Goal: Task Accomplishment & Management: Complete application form

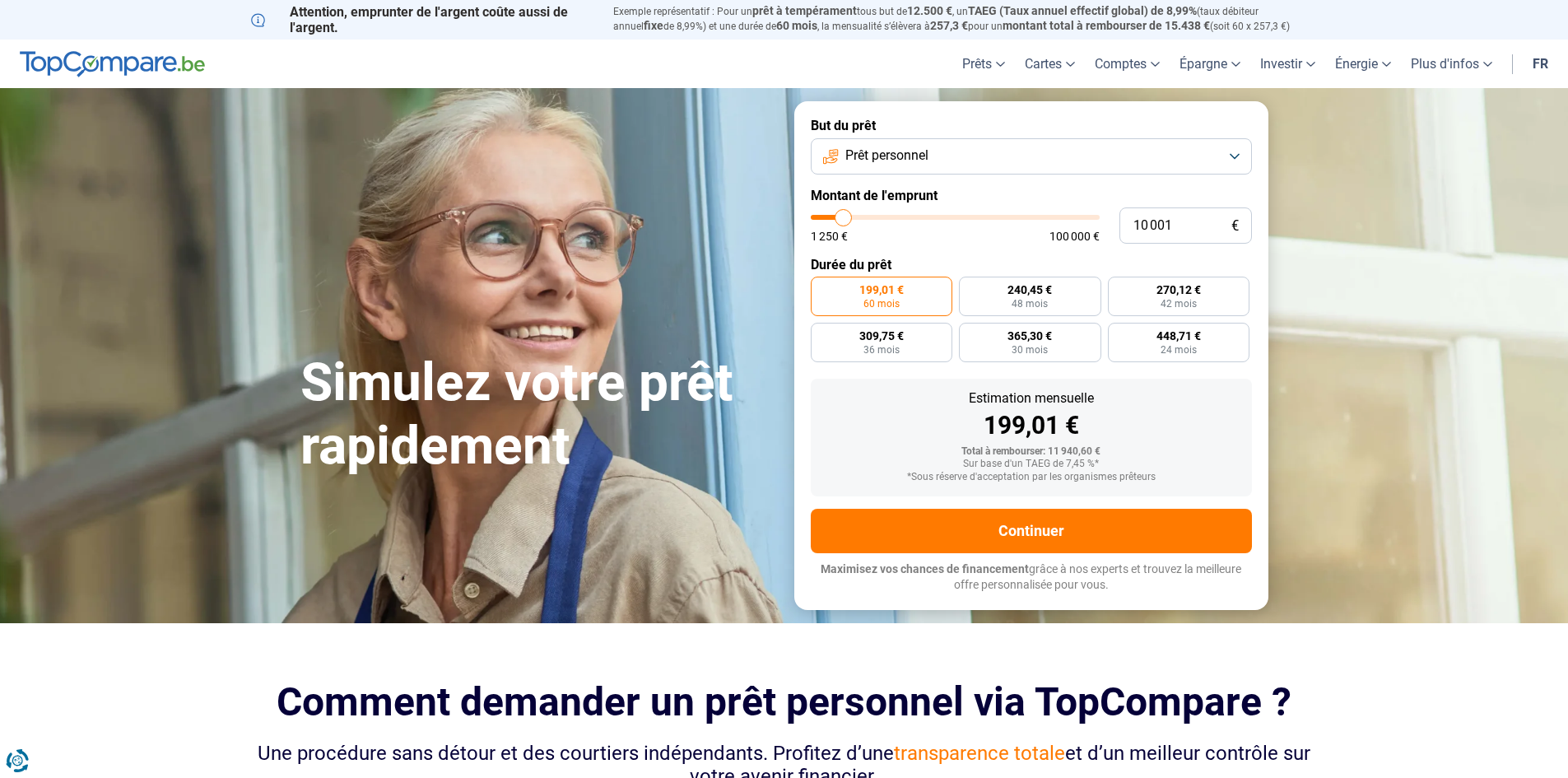
type input "11 250"
type input "11250"
type input "11 750"
type input "11750"
type input "12 750"
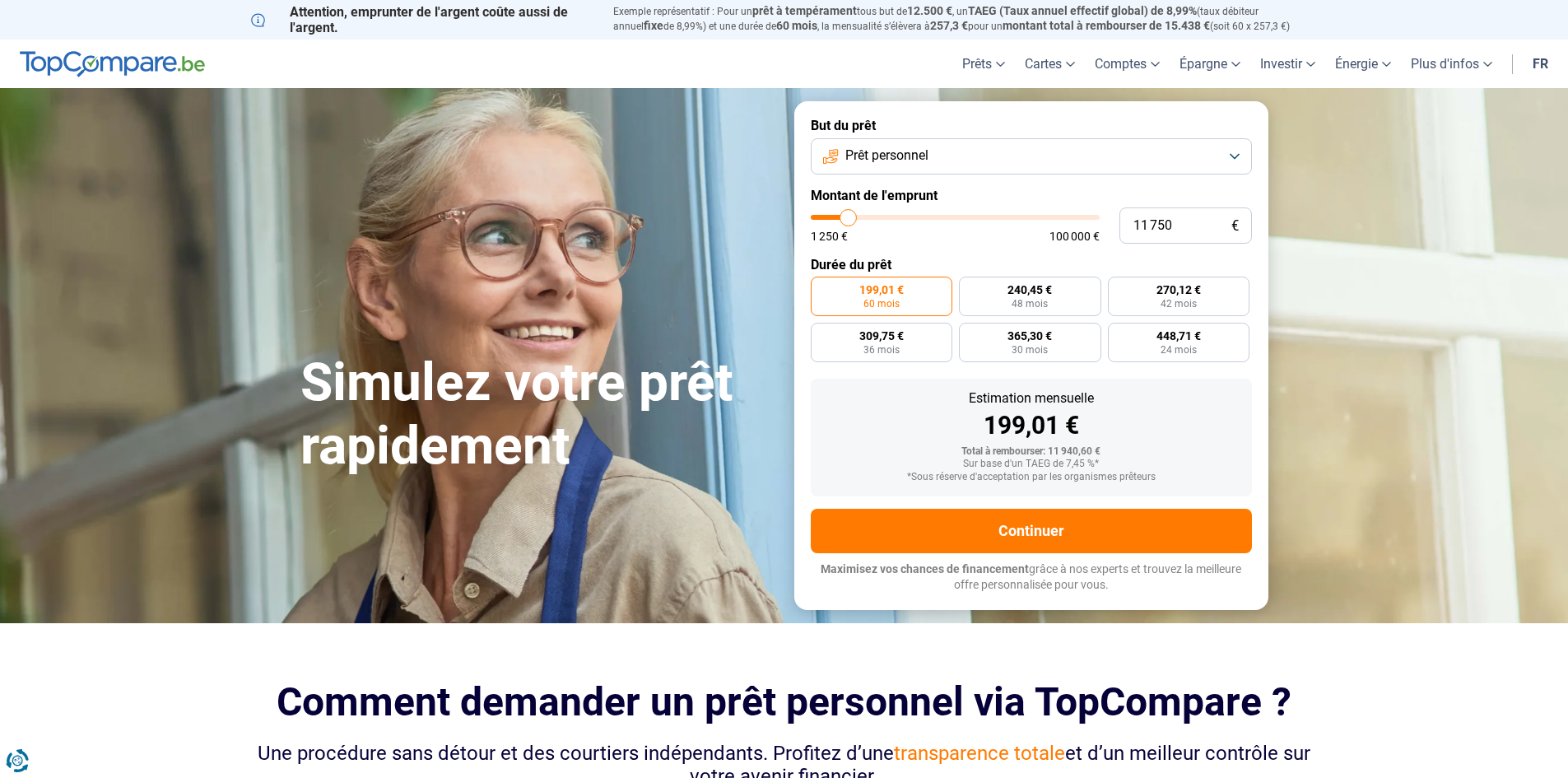
type input "12750"
type input "14 000"
type input "14000"
type input "14 750"
type input "14750"
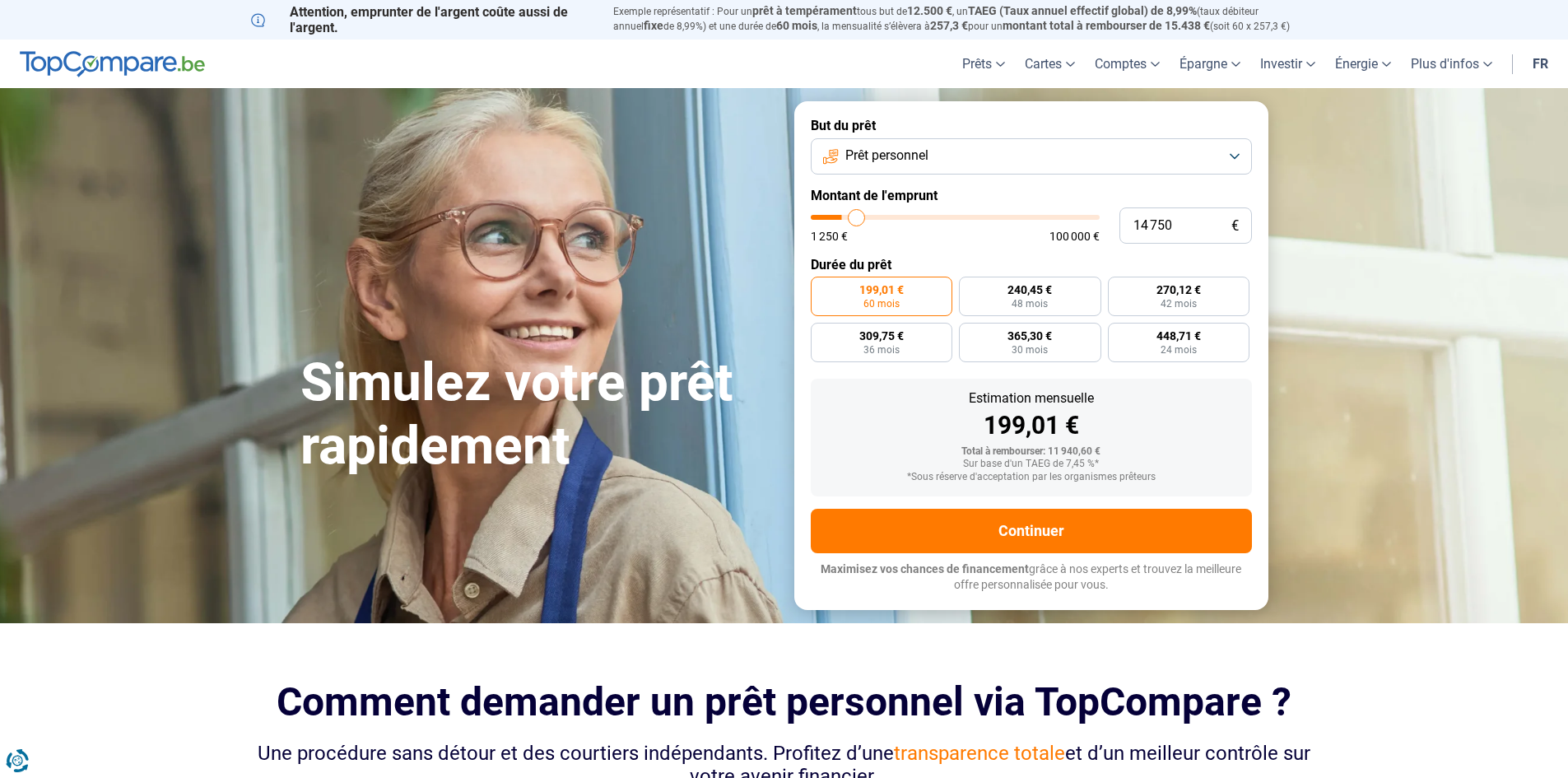
type input "15 000"
type input "15000"
type input "15 500"
type input "15500"
type input "15 750"
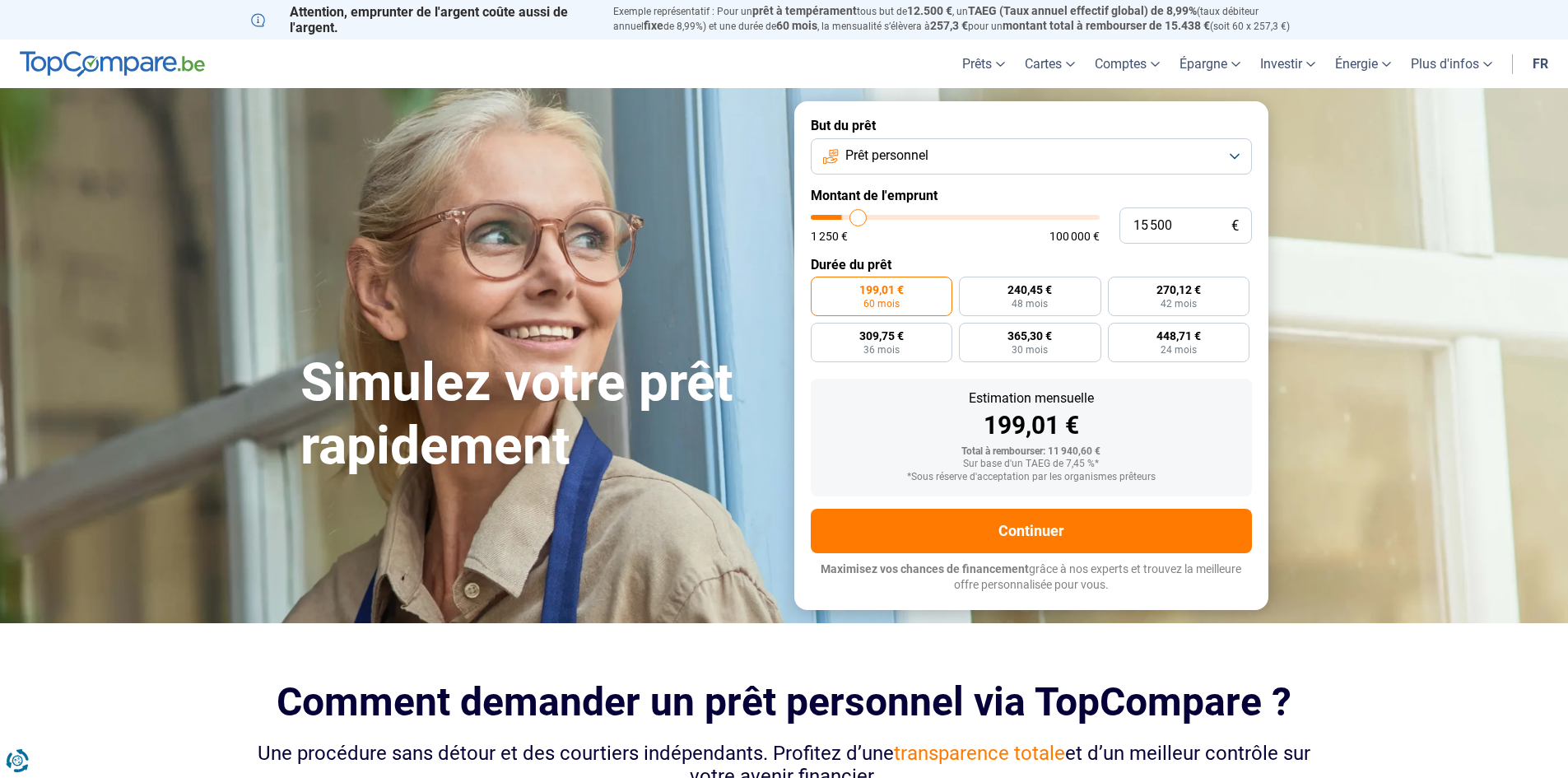
type input "15750"
type input "16 250"
type input "16250"
type input "16 500"
type input "16500"
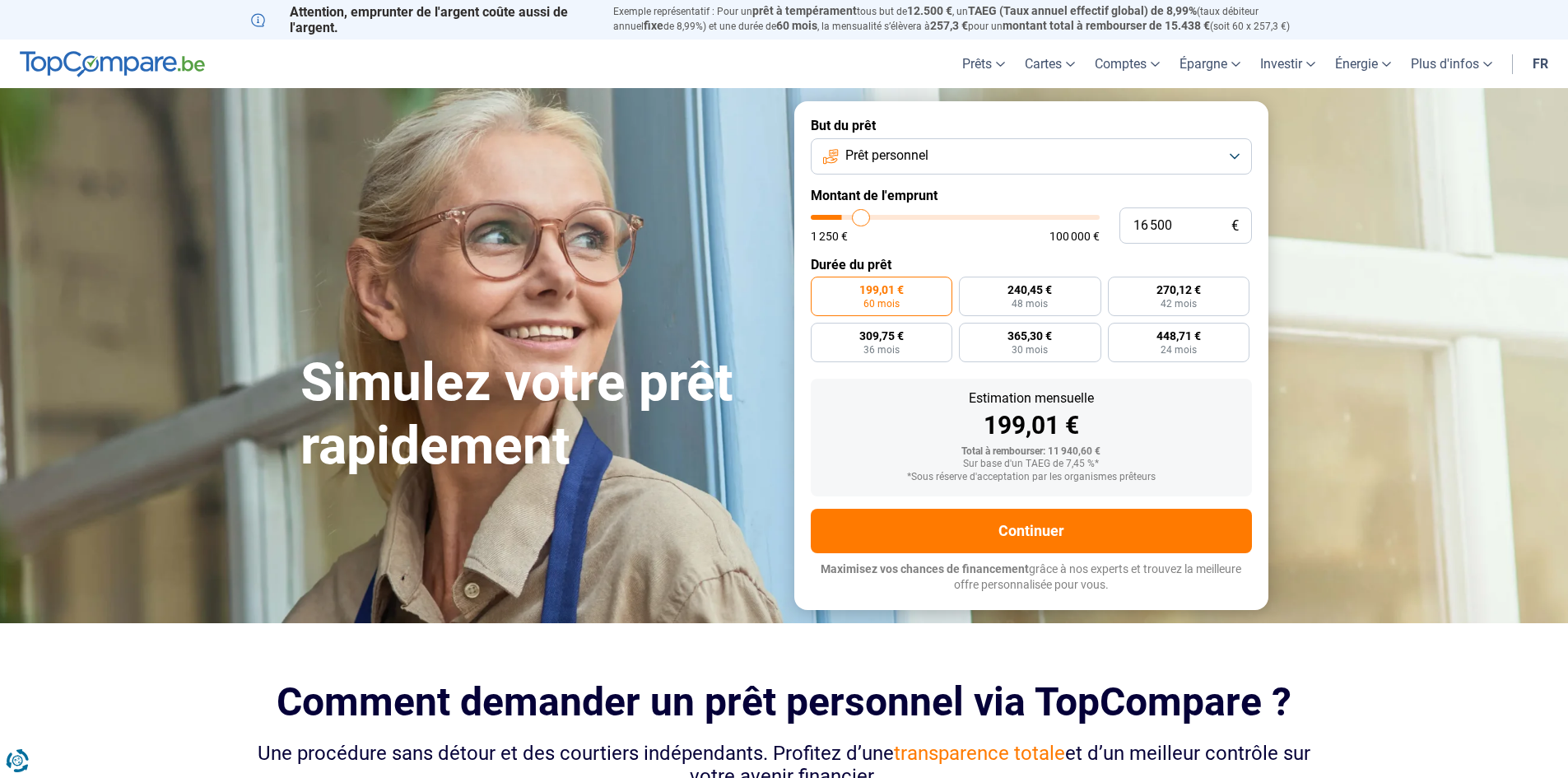
type input "18 500"
type input "18500"
type input "19 250"
type input "19250"
type input "20 250"
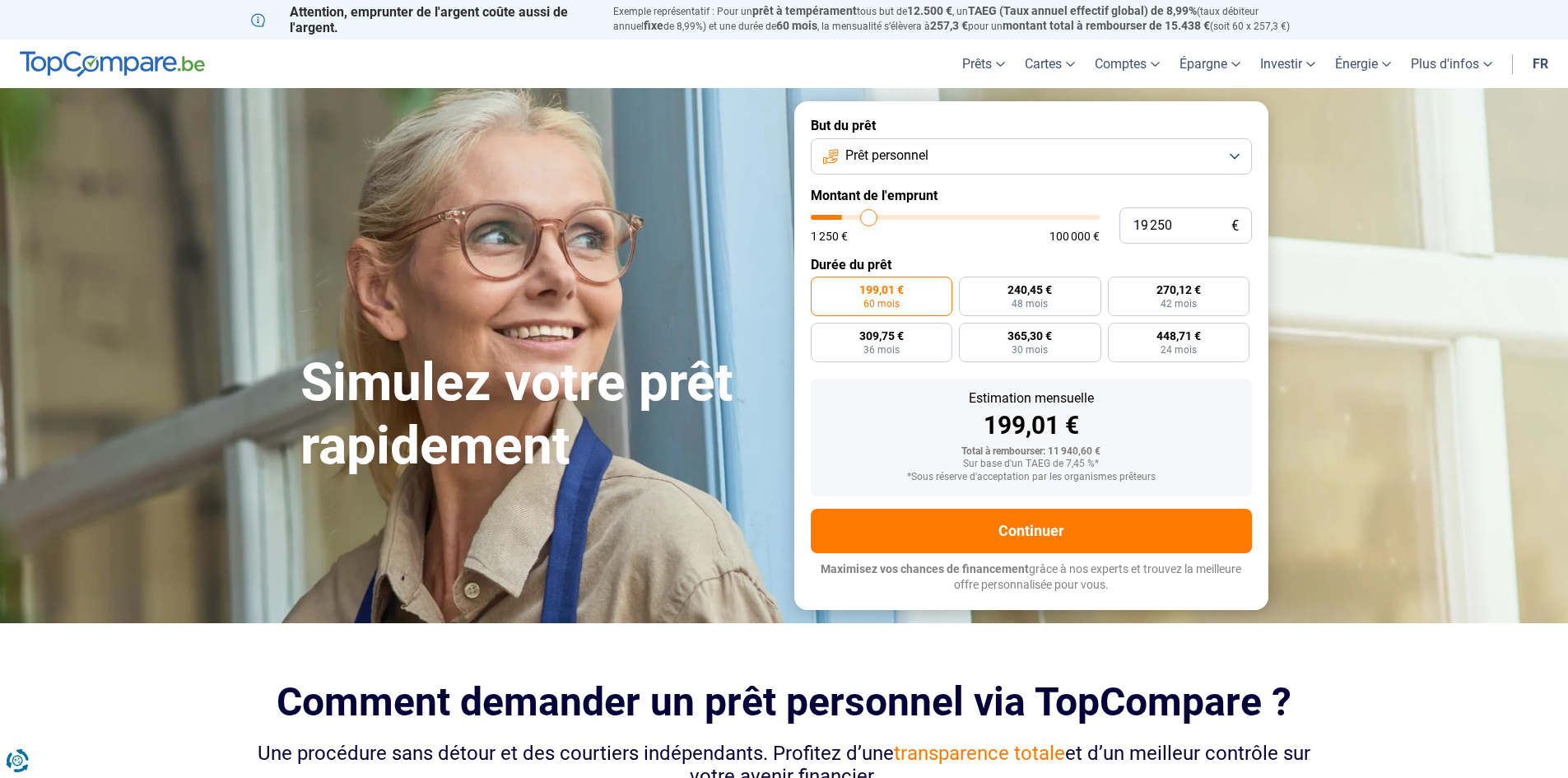
type input "20250"
type input "21 250"
type input "21250"
type input "22 000"
type input "22000"
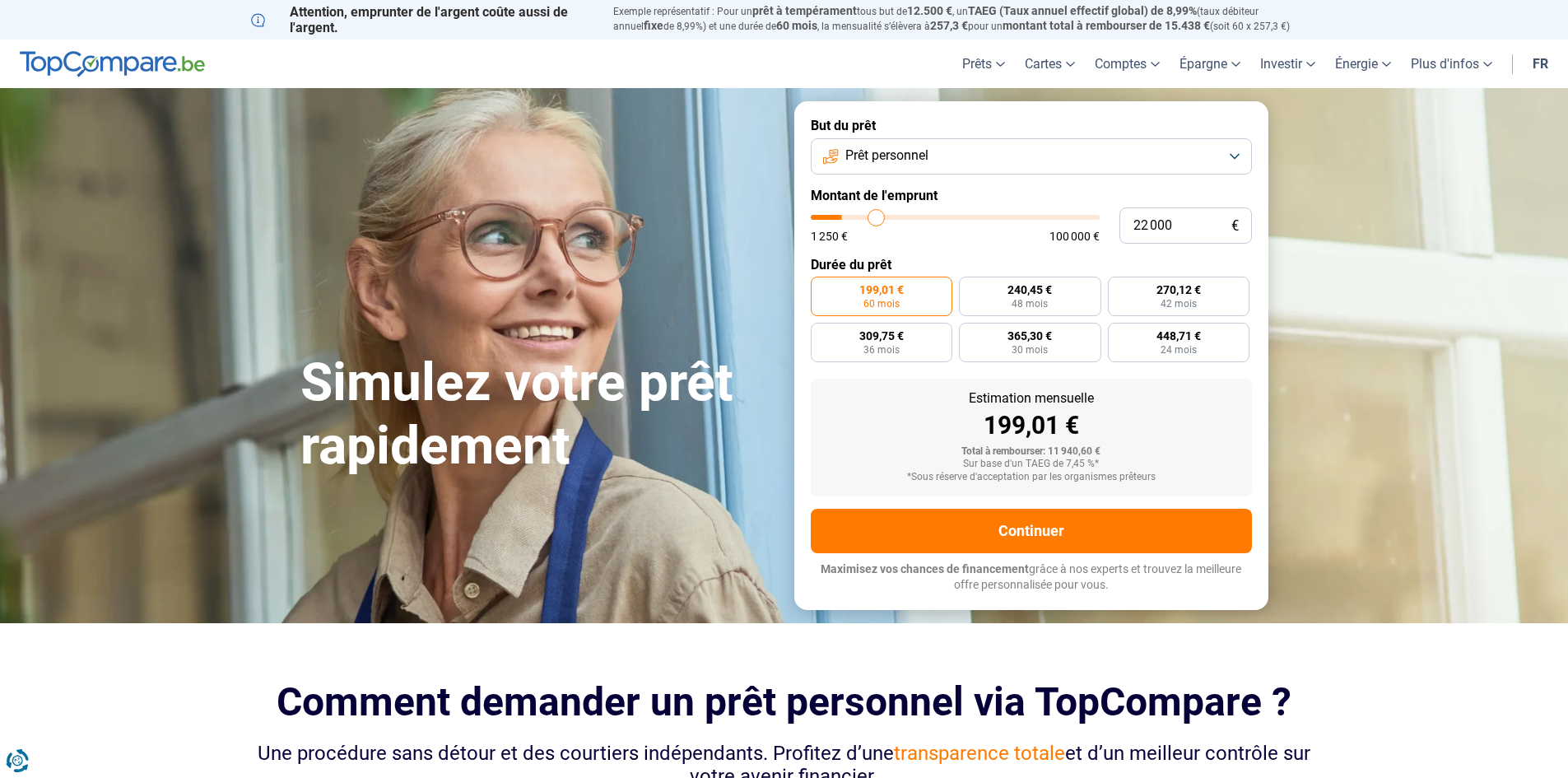
type input "22 250"
type input "22250"
type input "23 000"
type input "23000"
type input "23 500"
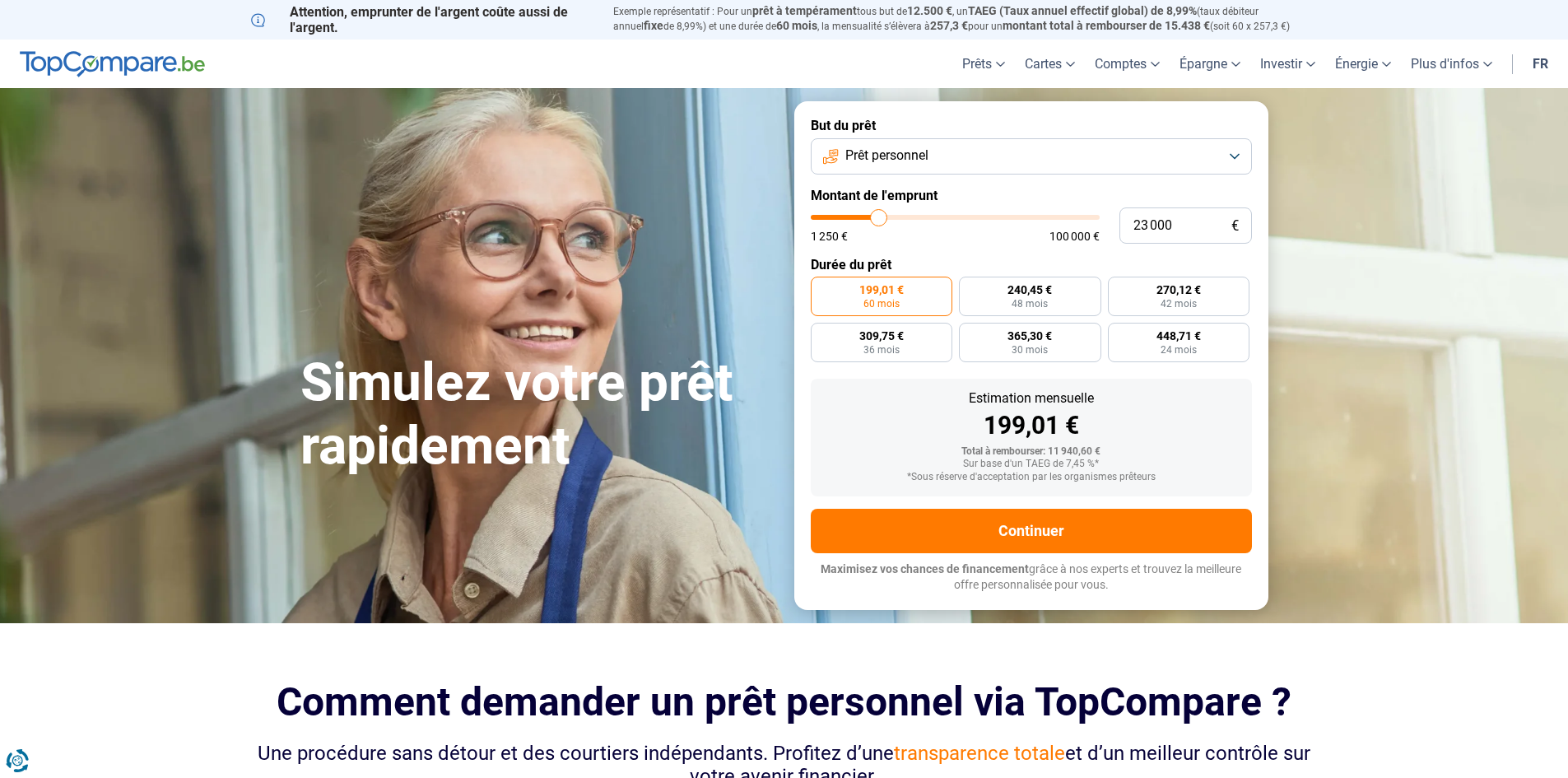
type input "23500"
type input "24 750"
type input "24750"
type input "25 000"
type input "25000"
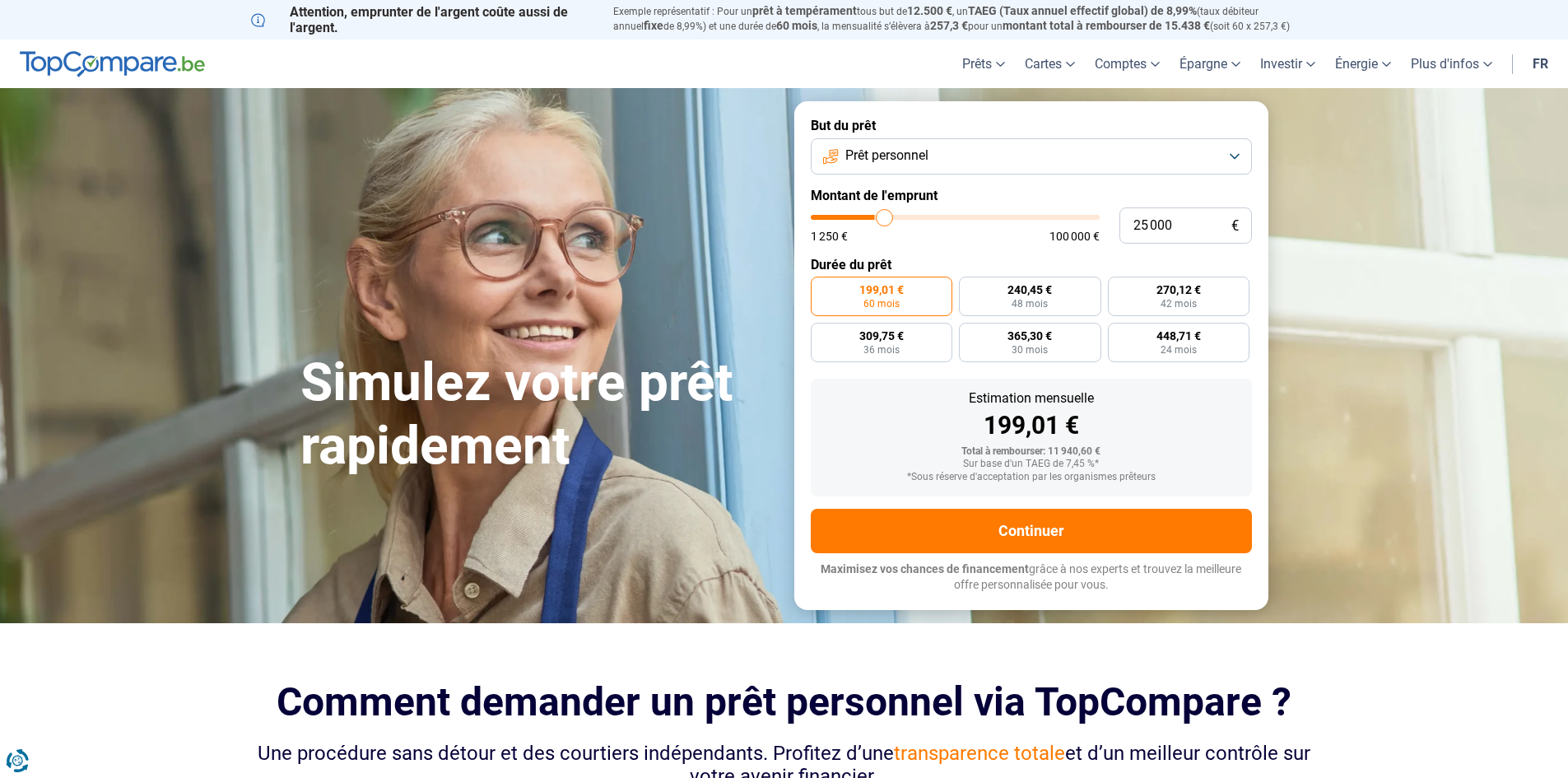
type input "25 750"
type input "25750"
type input "26 000"
type input "26000"
type input "26 750"
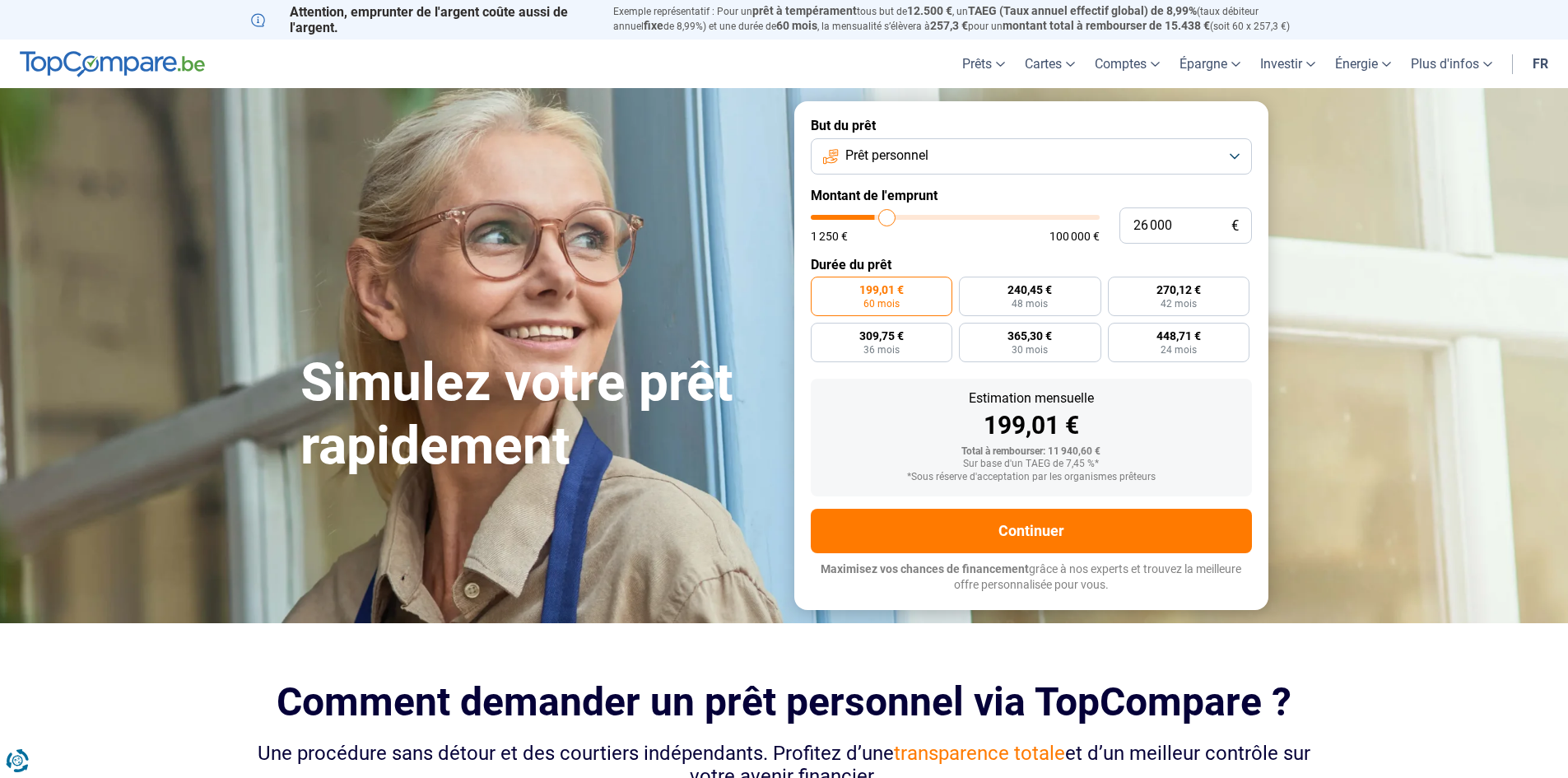
type input "26750"
type input "27 750"
type input "27750"
type input "28 750"
type input "28750"
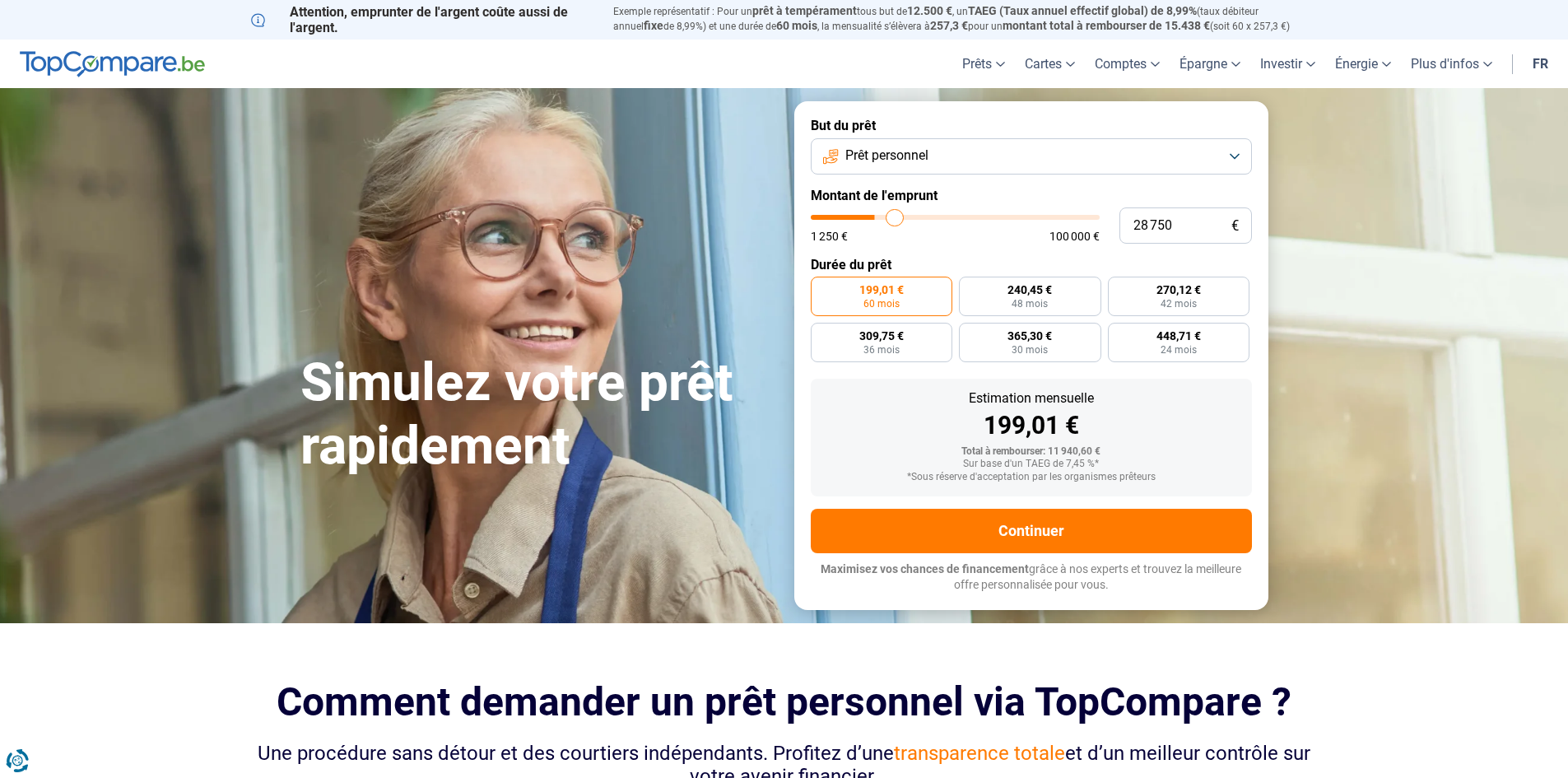
type input "29 250"
type input "29250"
type input "29 500"
type input "29500"
type input "29 750"
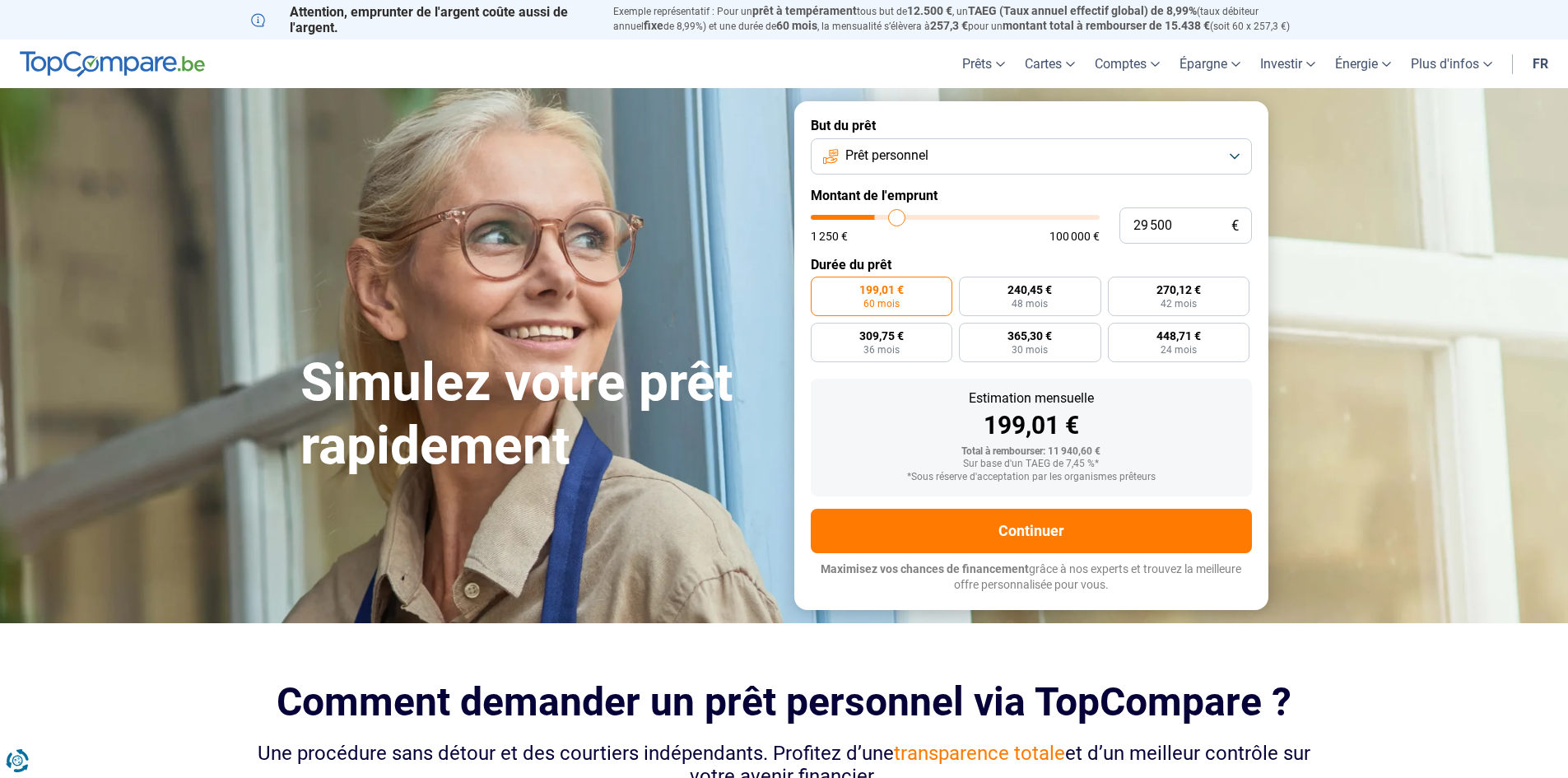
type input "29750"
type input "30 500"
type input "30500"
type input "31 000"
type input "31000"
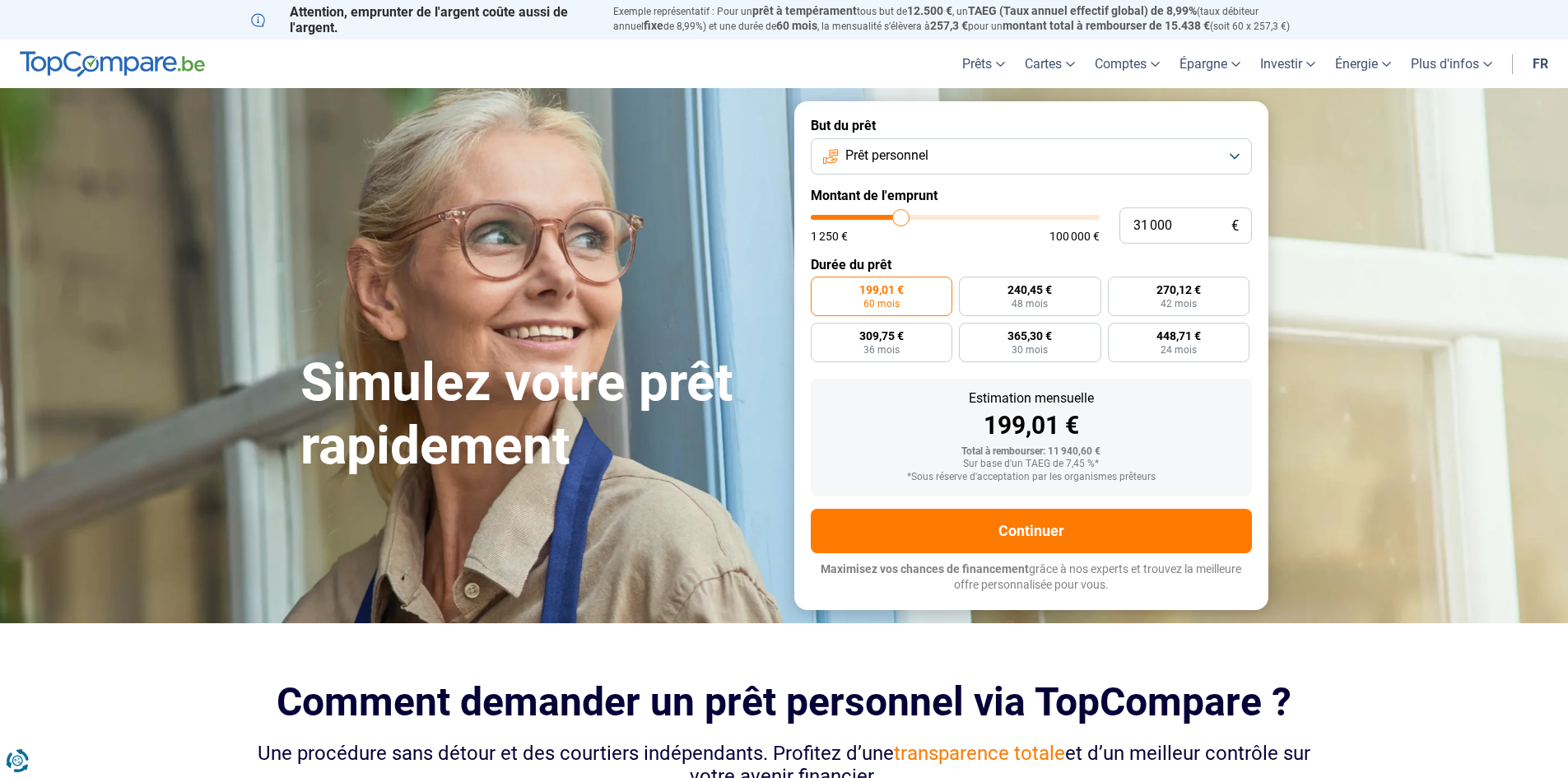
type input "31 750"
type input "31750"
type input "32 000"
type input "32000"
type input "32 250"
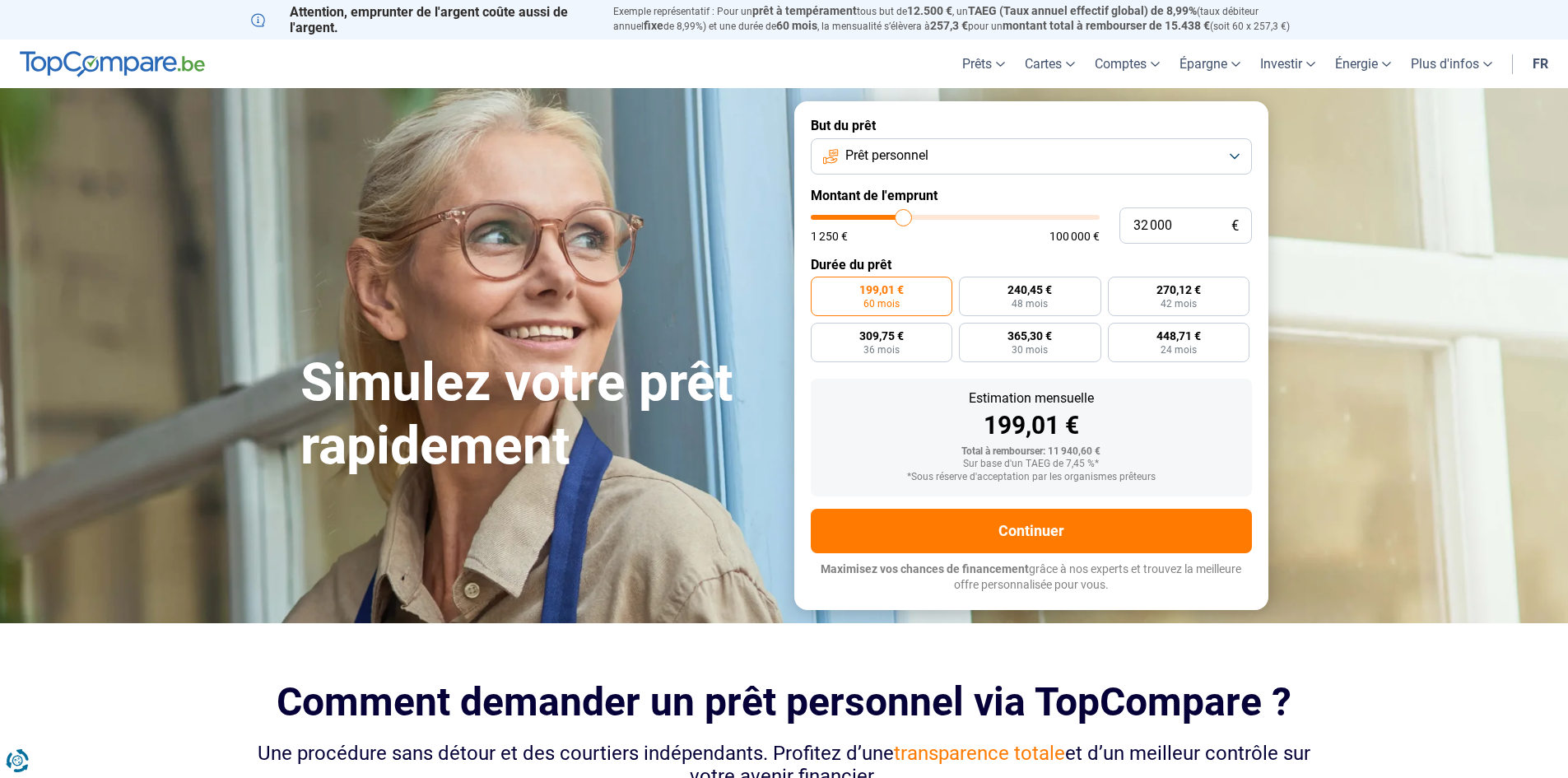
type input "32250"
type input "33 250"
type input "33250"
type input "33 500"
type input "33500"
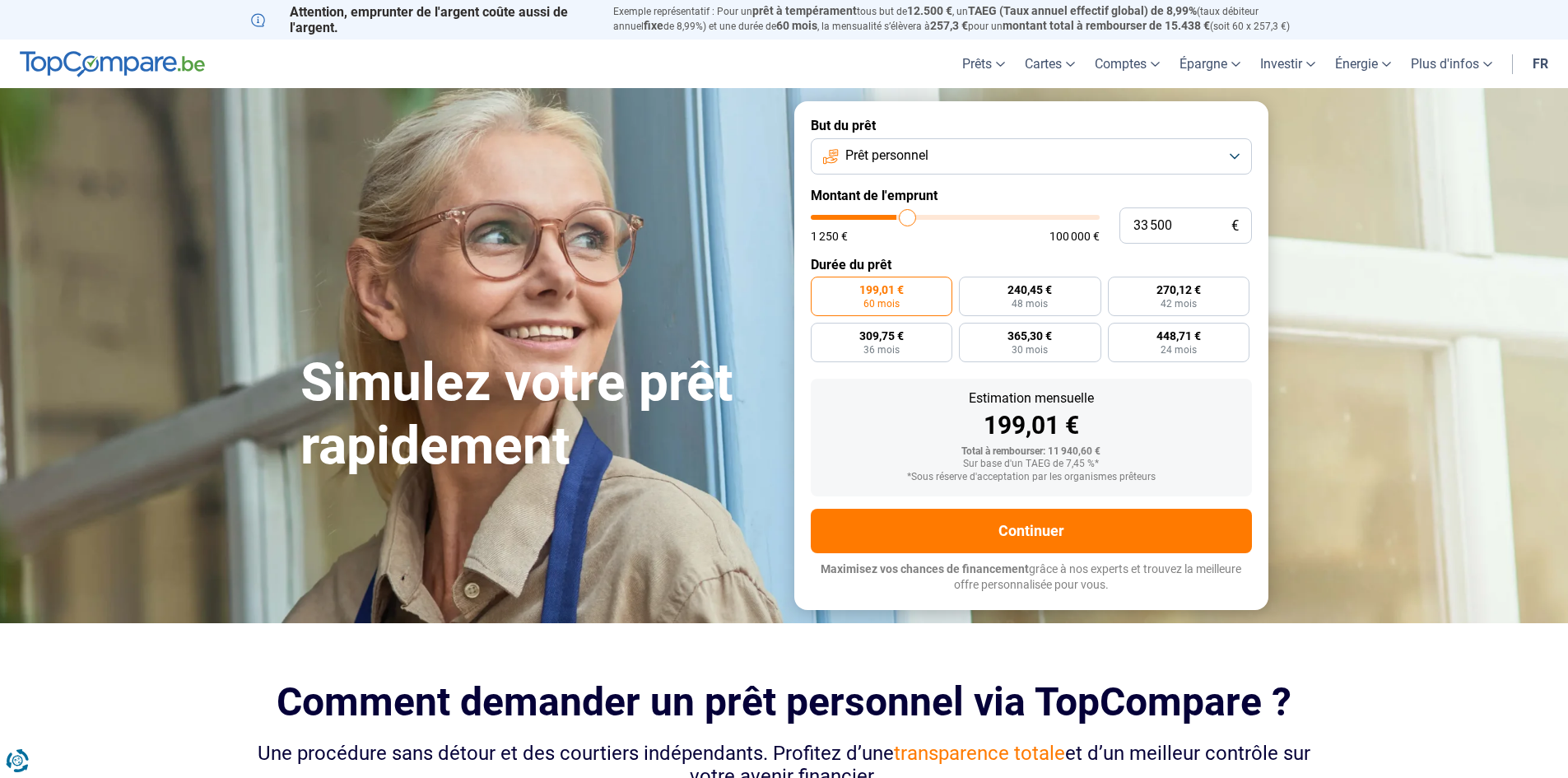
type input "34 000"
type input "34000"
type input "34 250"
type input "34250"
type input "35 000"
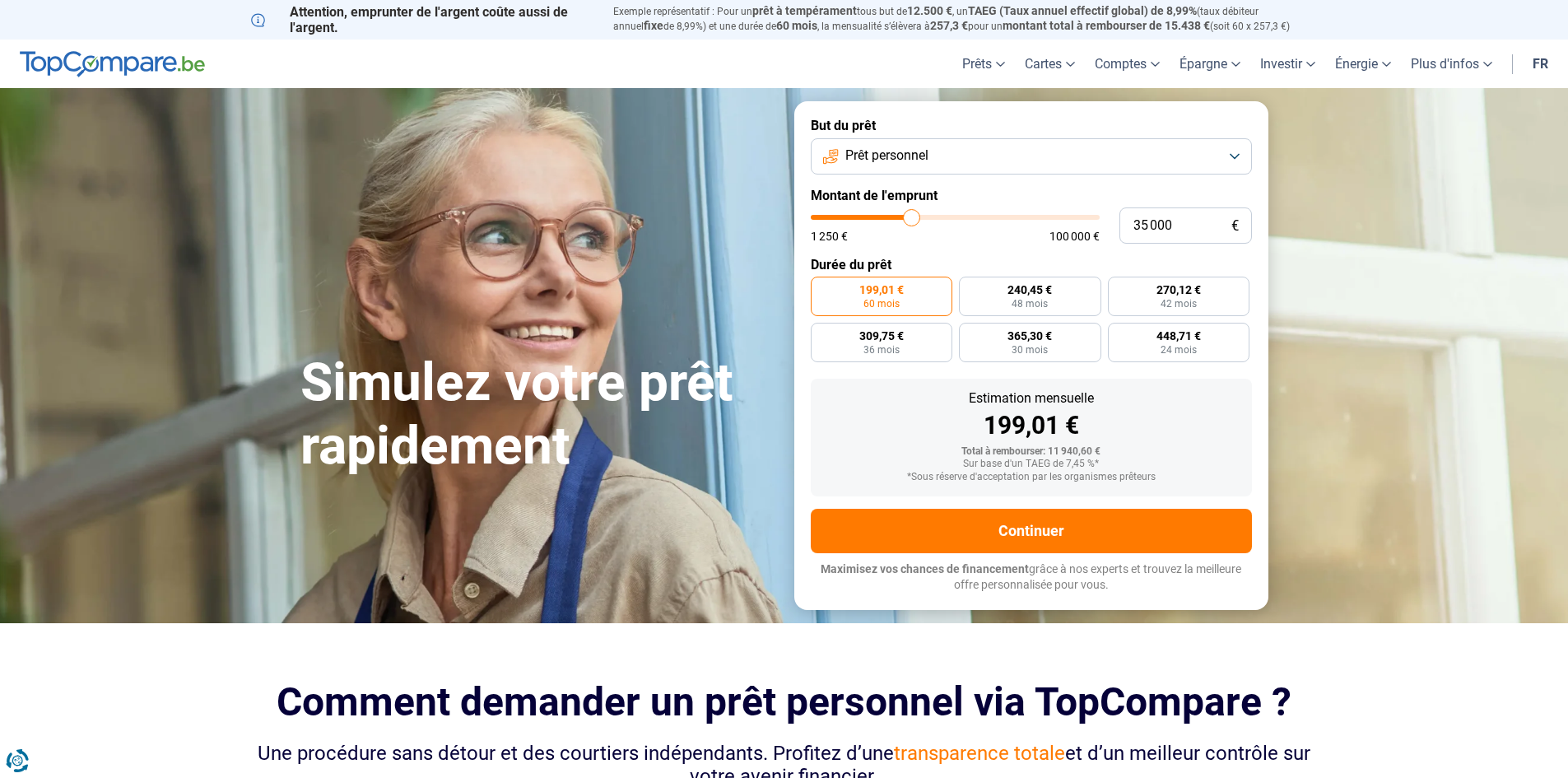
drag, startPoint x: 847, startPoint y: 218, endPoint x: 913, endPoint y: 226, distance: 66.5
type input "35000"
click at [913, 219] on input "range" at bounding box center [956, 216] width 289 height 5
radio input "false"
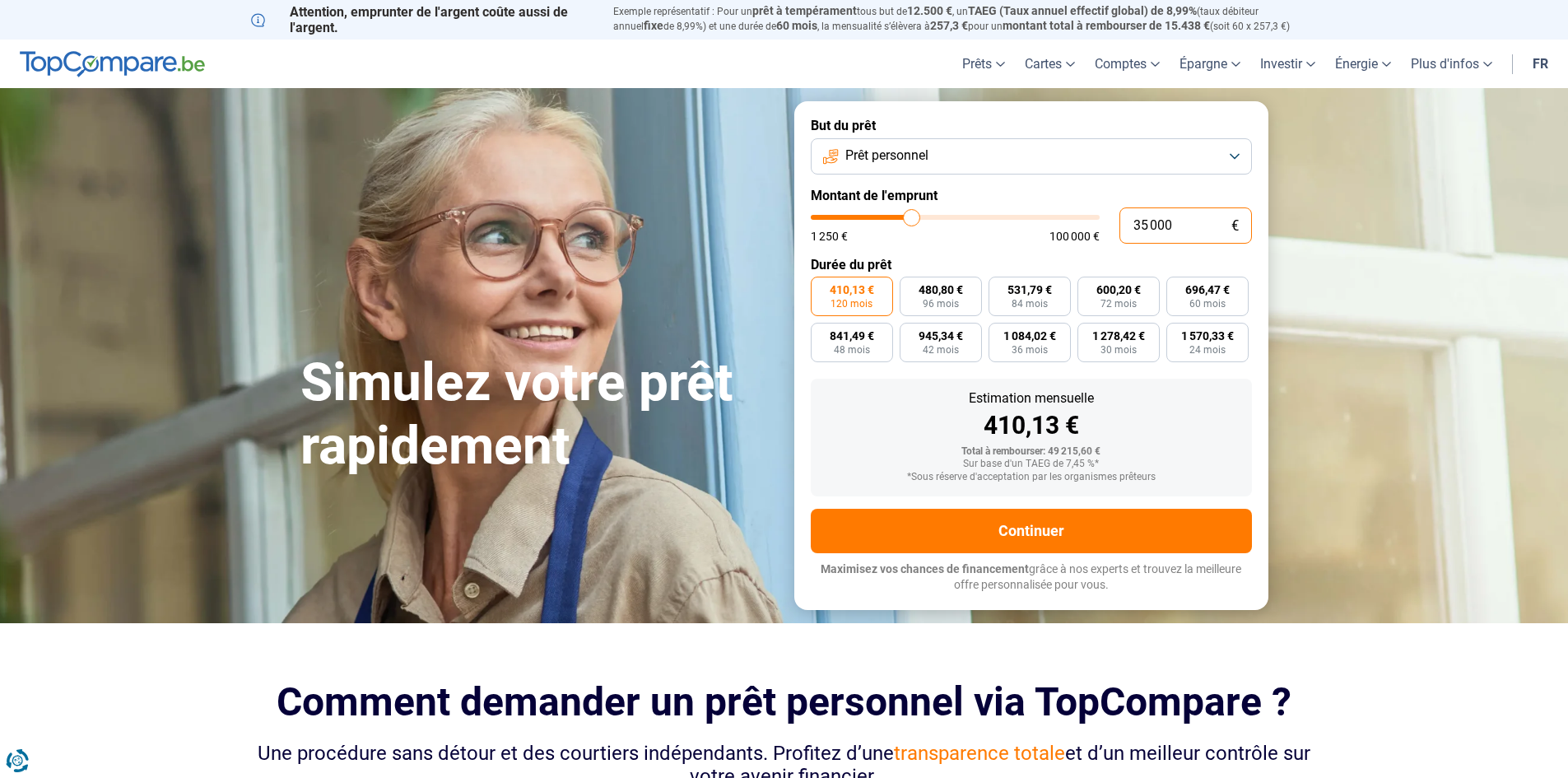
drag, startPoint x: 1179, startPoint y: 227, endPoint x: 1110, endPoint y: 226, distance: 69.0
click at [1110, 226] on div "35 000 € 1 250 € 100 000 €" at bounding box center [1032, 225] width 442 height 36
type input "2"
type input "1250"
type input "20"
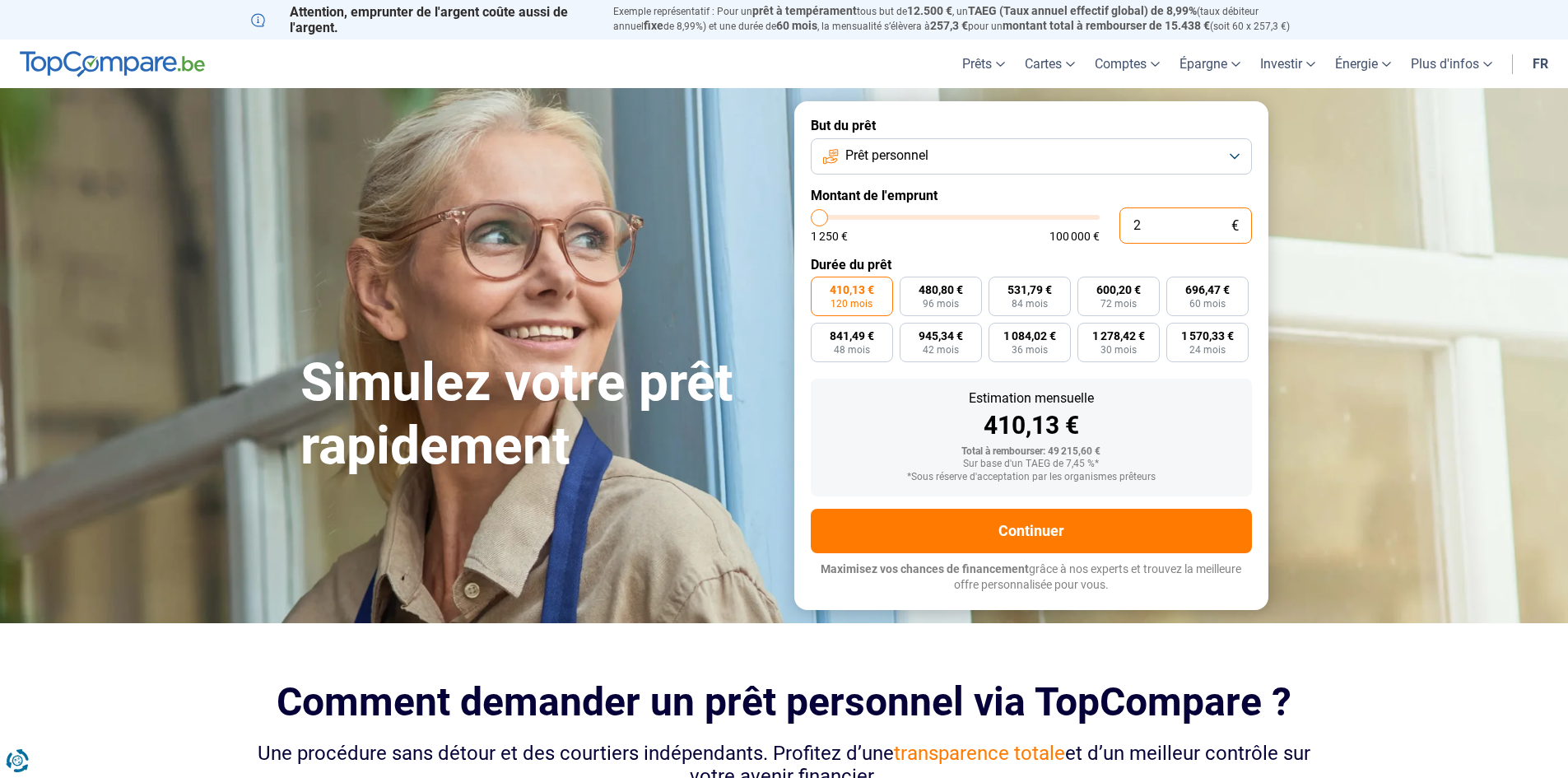
type input "1250"
type input "200"
type input "1250"
type input "2 000"
type input "2000"
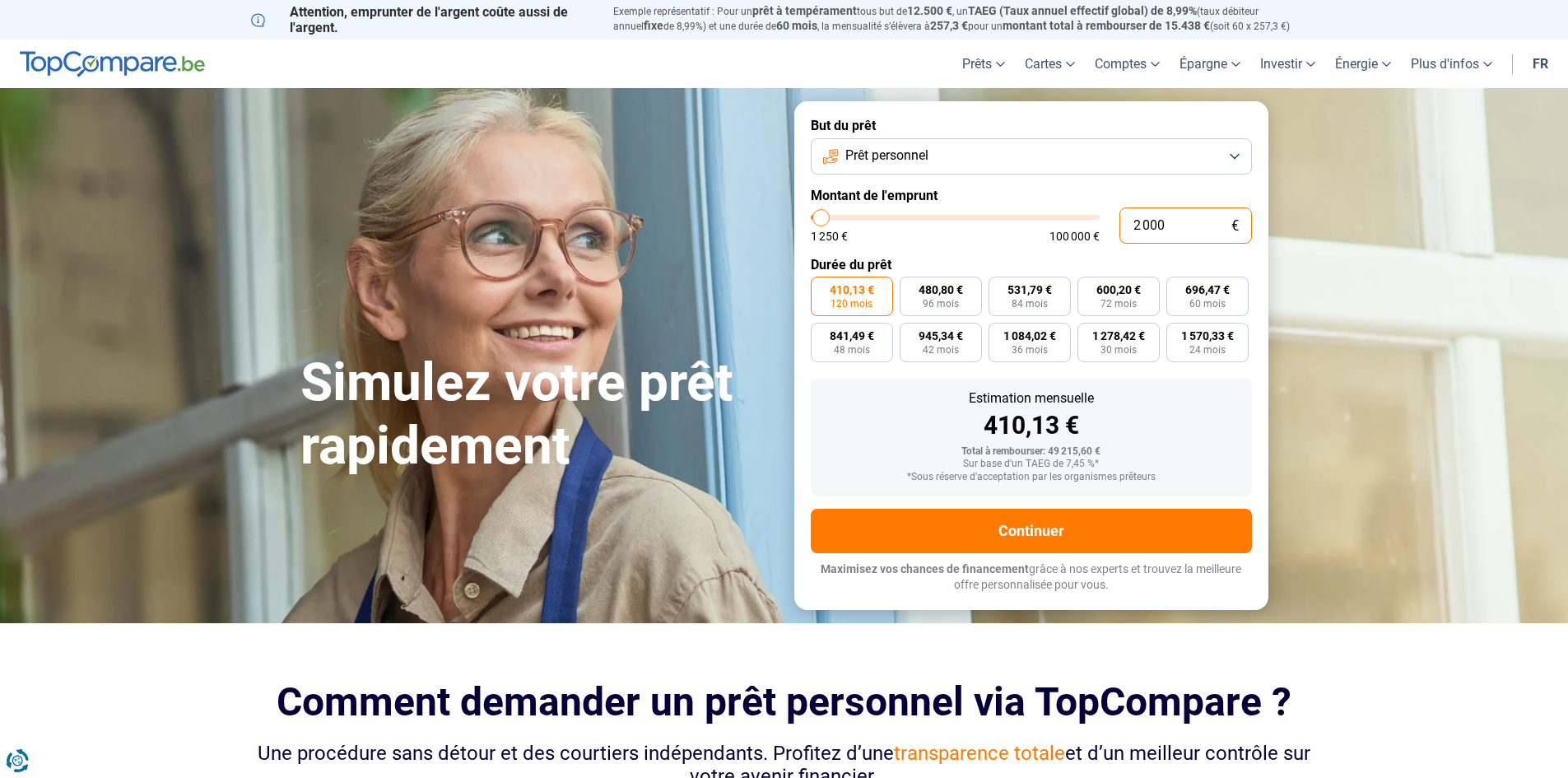
type input "20 001"
type input "20000"
type input "20 001"
click at [1130, 180] on form "But du prêt Prêt personnel Montant de l'emprunt 20 001 € 1 250 € 100 000 € Duré…" at bounding box center [1031, 354] width 474 height 508
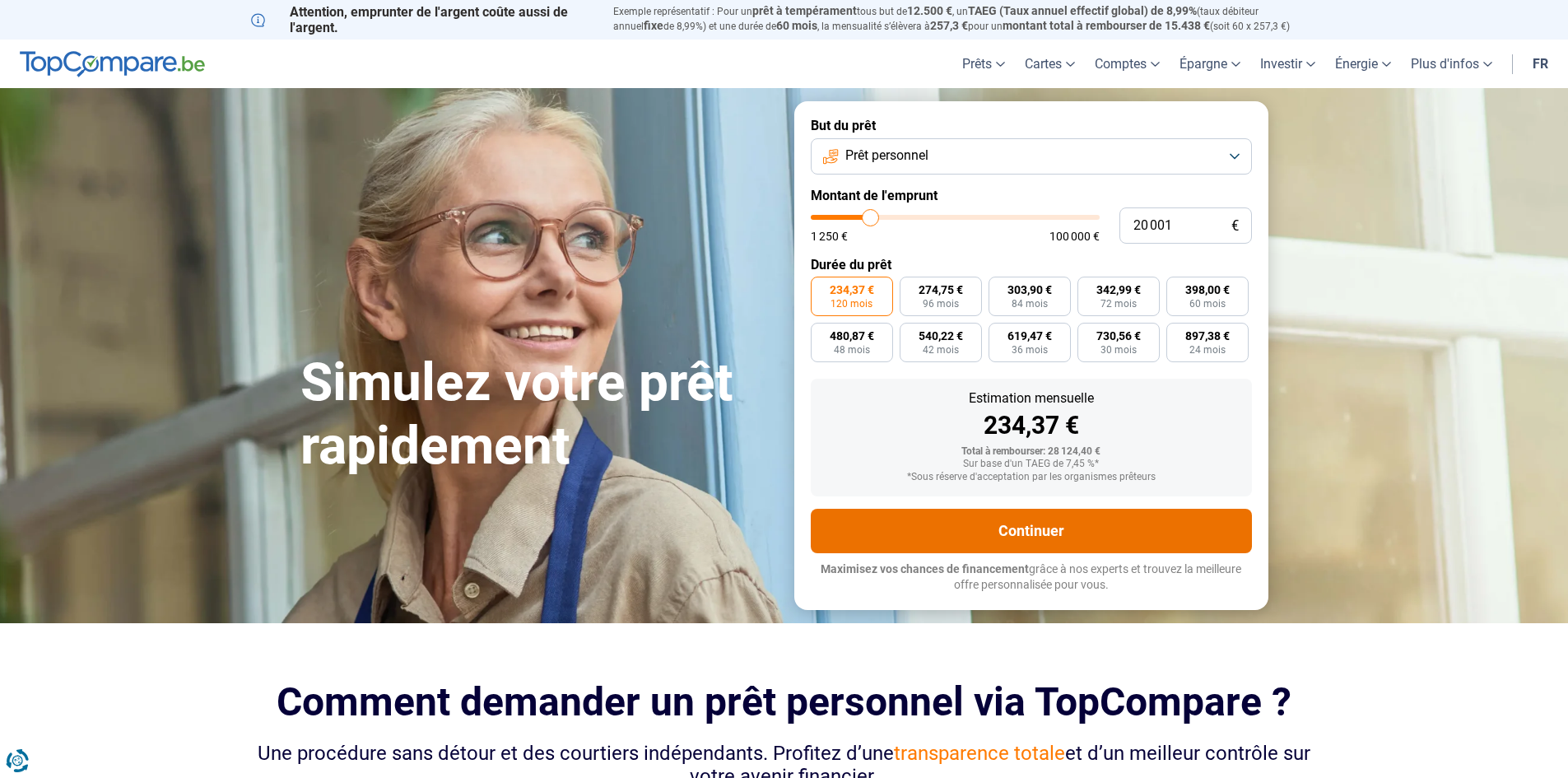
click at [1017, 528] on button "Continuer" at bounding box center [1032, 530] width 442 height 44
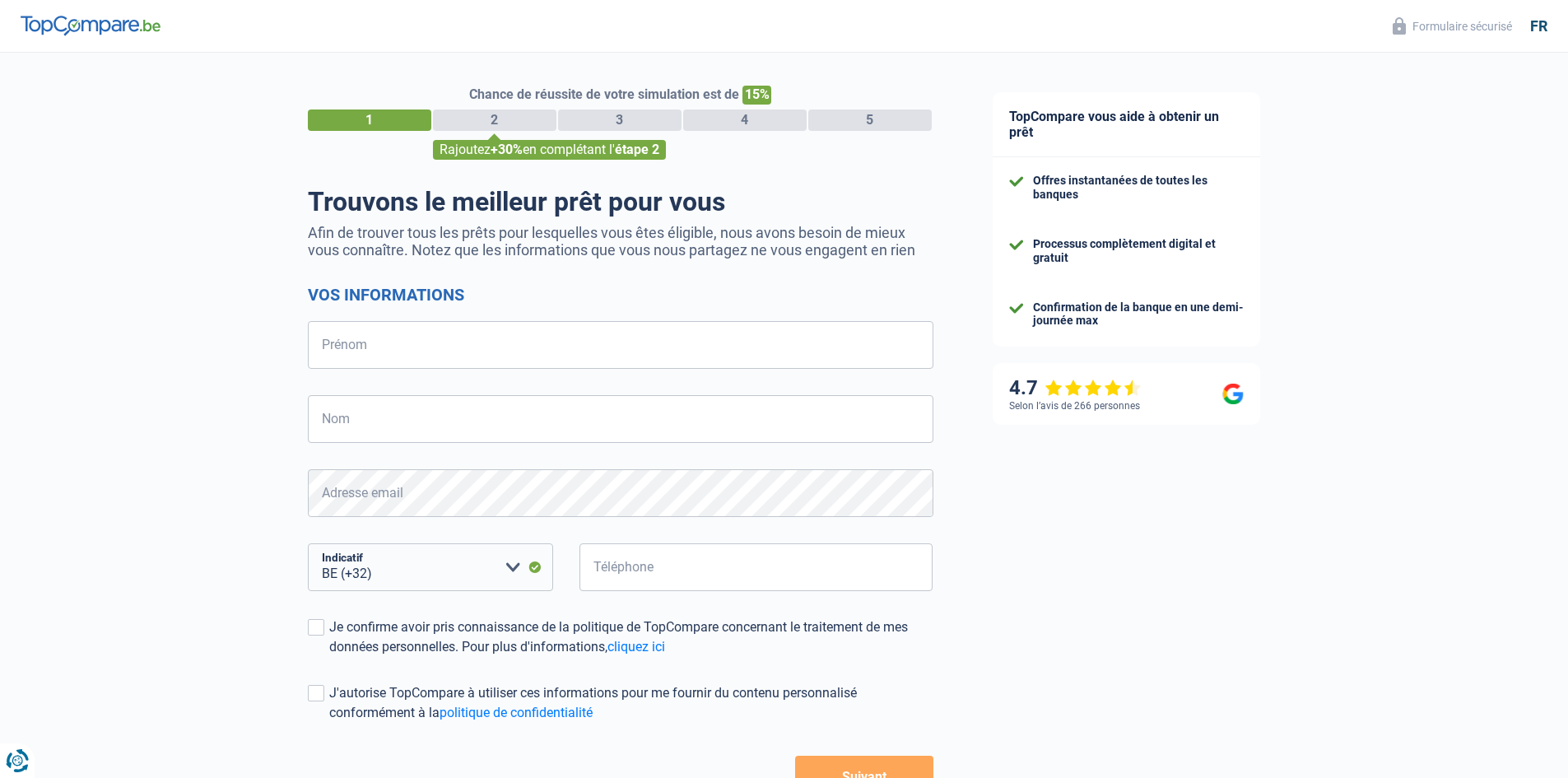
select select "32"
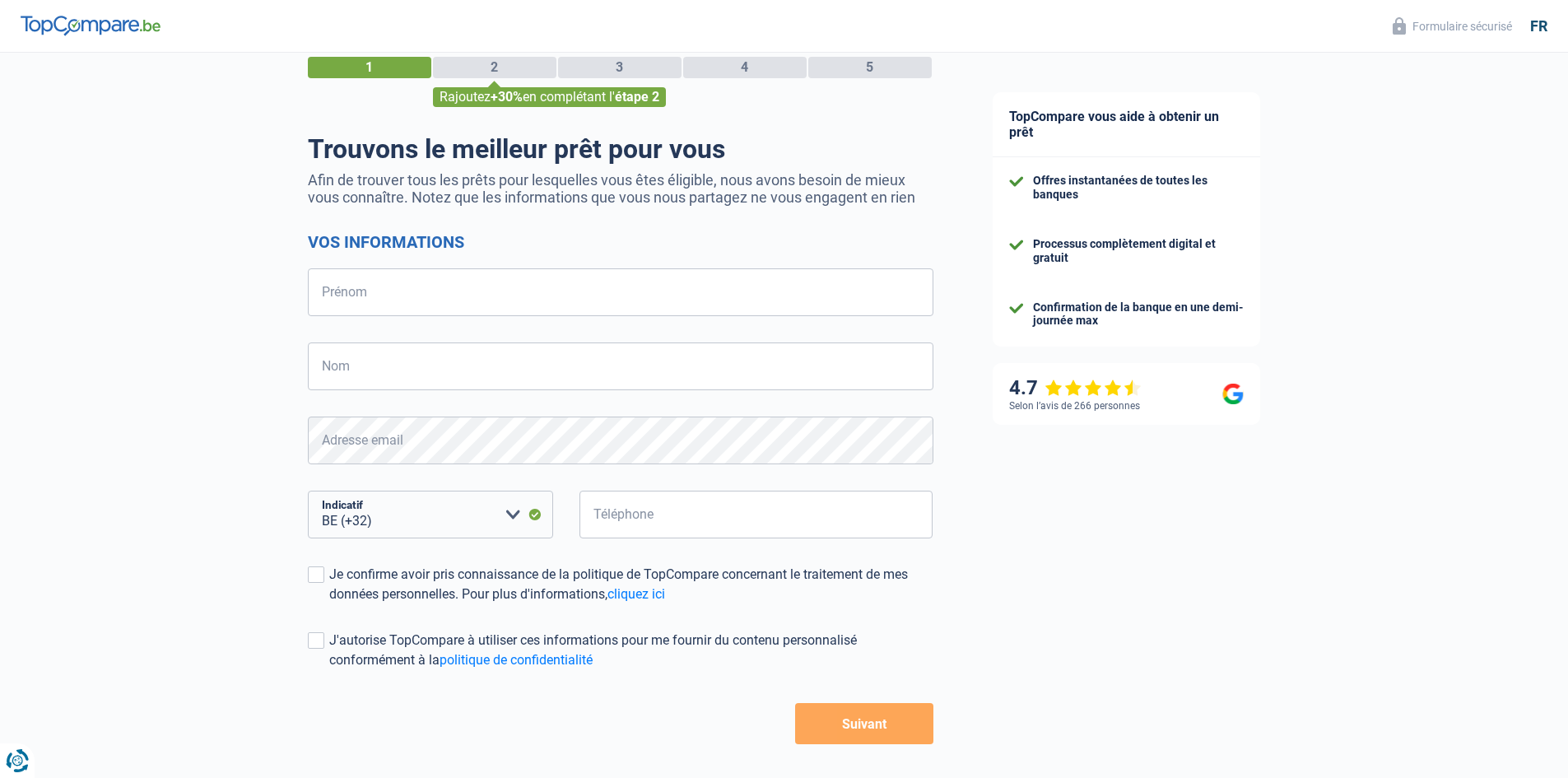
scroll to position [116, 0]
